Goal: Navigation & Orientation: Go to known website

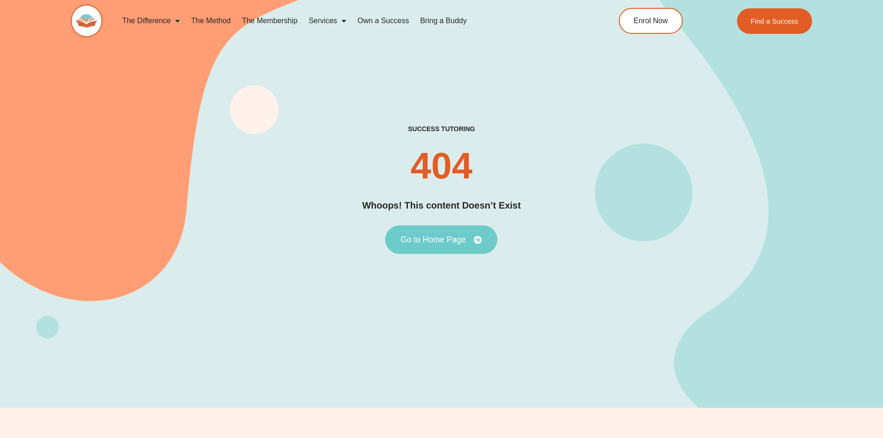
click at [438, 235] on span "Go to Home Page" at bounding box center [432, 239] width 65 height 8
